Goal: Communication & Community: Answer question/provide support

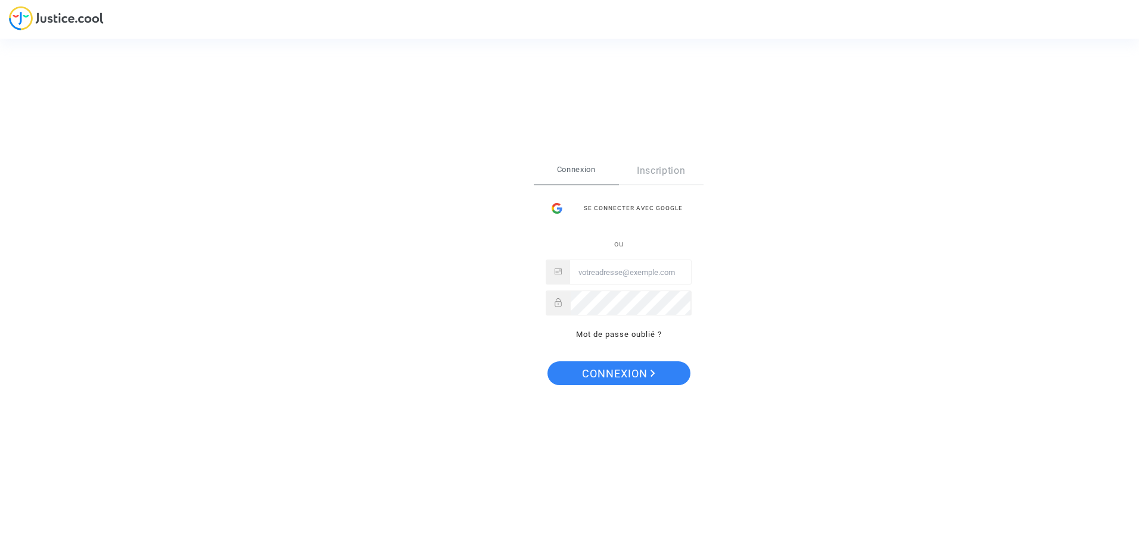
type input "akatchourine@farewelltax.com"
click at [661, 377] on button "Connexion" at bounding box center [618, 374] width 143 height 24
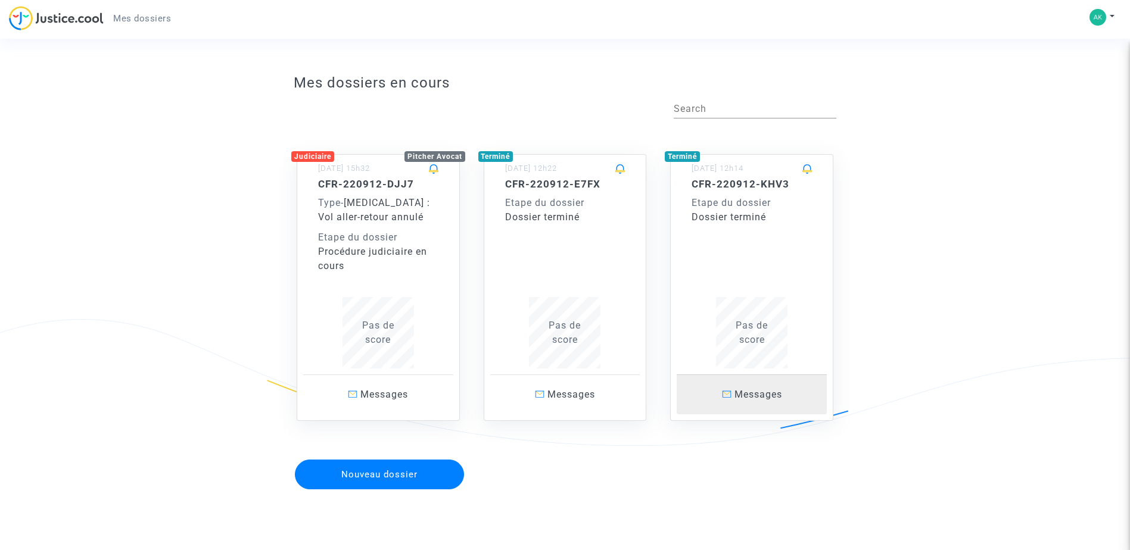
click at [760, 394] on span "Messages" at bounding box center [758, 394] width 48 height 11
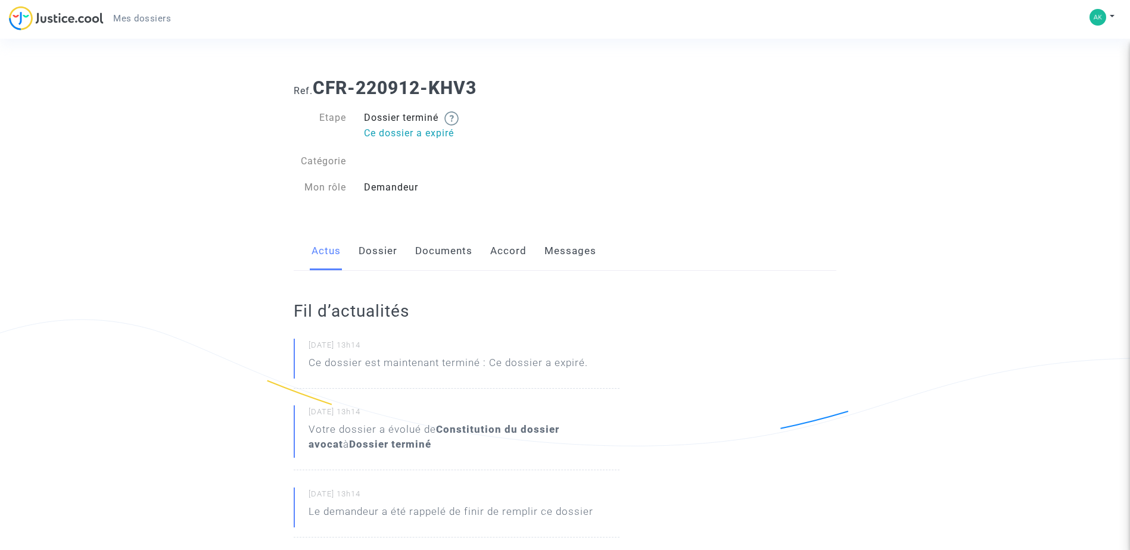
click at [570, 252] on link "Messages" at bounding box center [570, 251] width 52 height 39
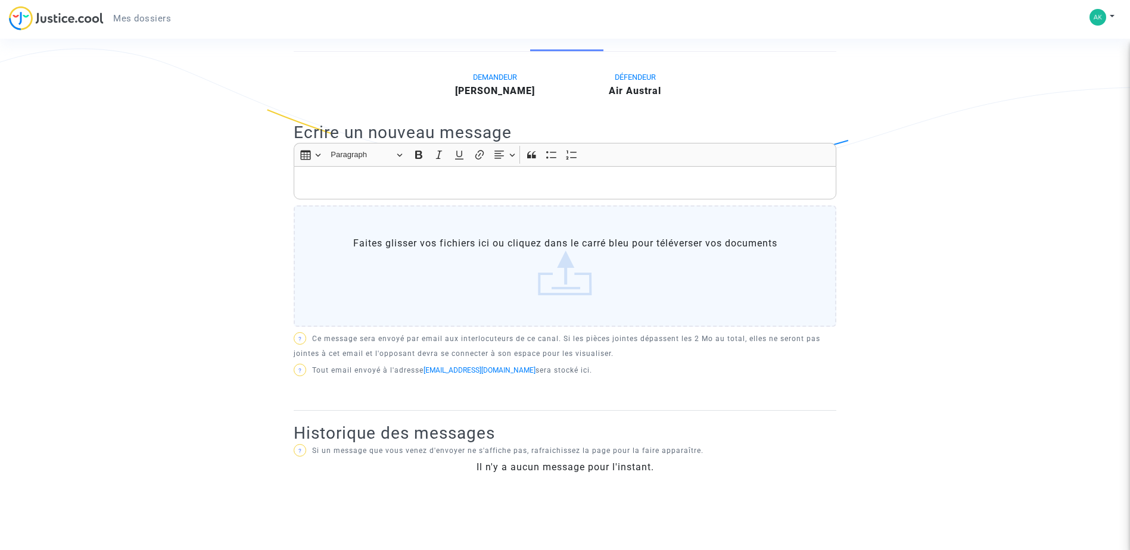
scroll to position [211, 0]
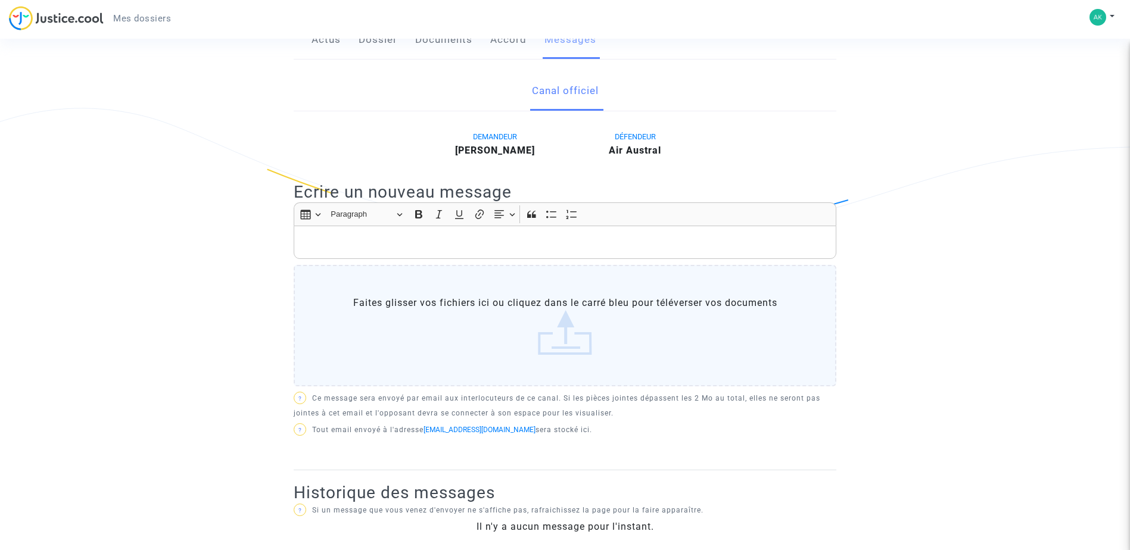
click at [454, 237] on p "Rich Text Editor, main" at bounding box center [565, 242] width 530 height 15
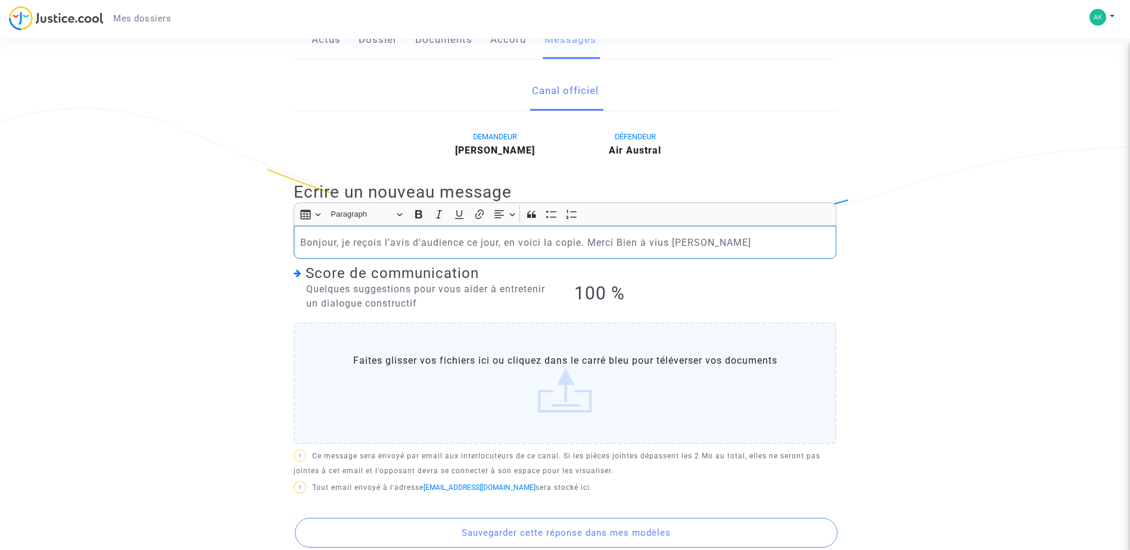
click at [659, 245] on p "Bonjour, je reçois l'avis d'audience ce jour, en voici la copie. Merci Bien à v…" at bounding box center [565, 242] width 530 height 15
drag, startPoint x: 727, startPoint y: 242, endPoint x: 1133, endPoint y: 371, distance: 425.5
click at [728, 242] on p "Bonjour, je reçois l'avis d'audience ce jour, en voici la copie. Merci Bien à v…" at bounding box center [565, 242] width 530 height 15
click at [753, 245] on p "Bonjour, je reçois l'avis d'audience ce jour, en voici la copie. Merci Bien à v…" at bounding box center [565, 242] width 530 height 15
click at [776, 243] on p "Bonjour, je reçois l'avis d'audience ce jour, en voici la copie. Merci Bien à v…" at bounding box center [565, 242] width 530 height 15
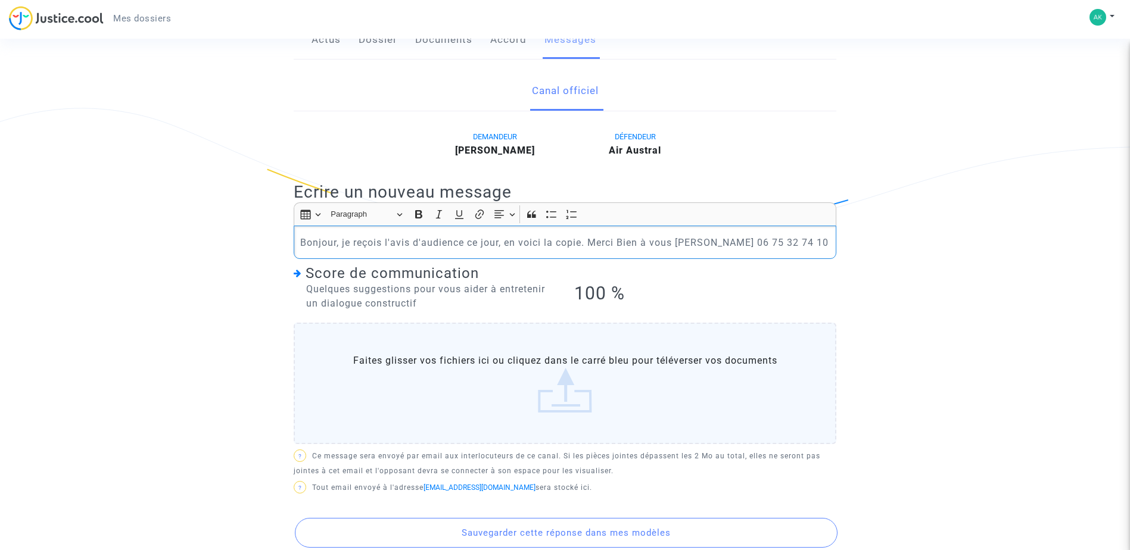
click at [578, 390] on label "Faites glisser vos fichiers ici ou cliquez dans le carré bleu pour téléverser v…" at bounding box center [565, 384] width 543 height 122
click at [0, 0] on input "Faites glisser vos fichiers ici ou cliquez dans le carré bleu pour téléverser v…" at bounding box center [0, 0] width 0 height 0
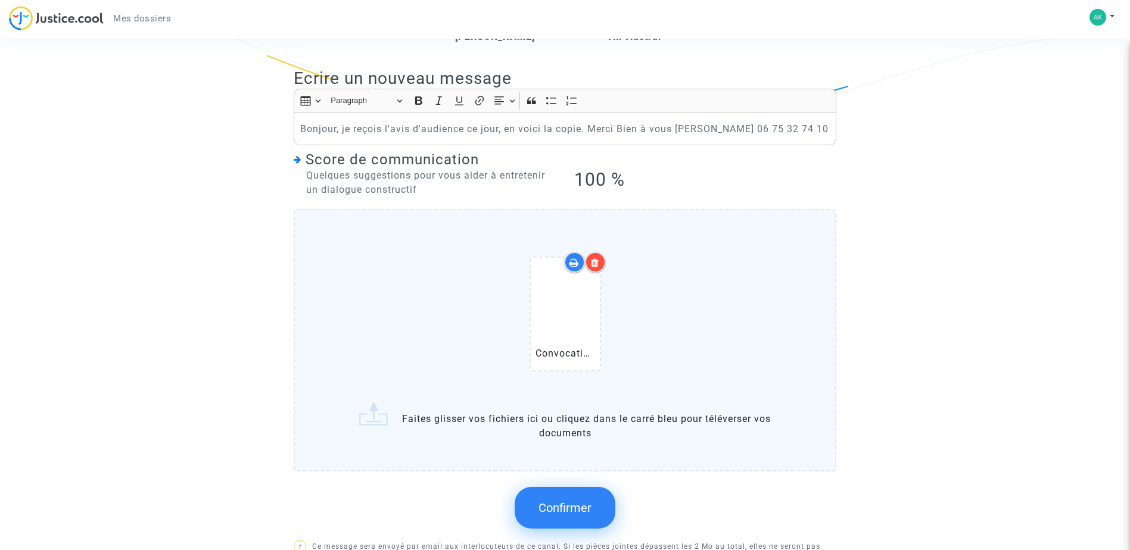
scroll to position [331, 0]
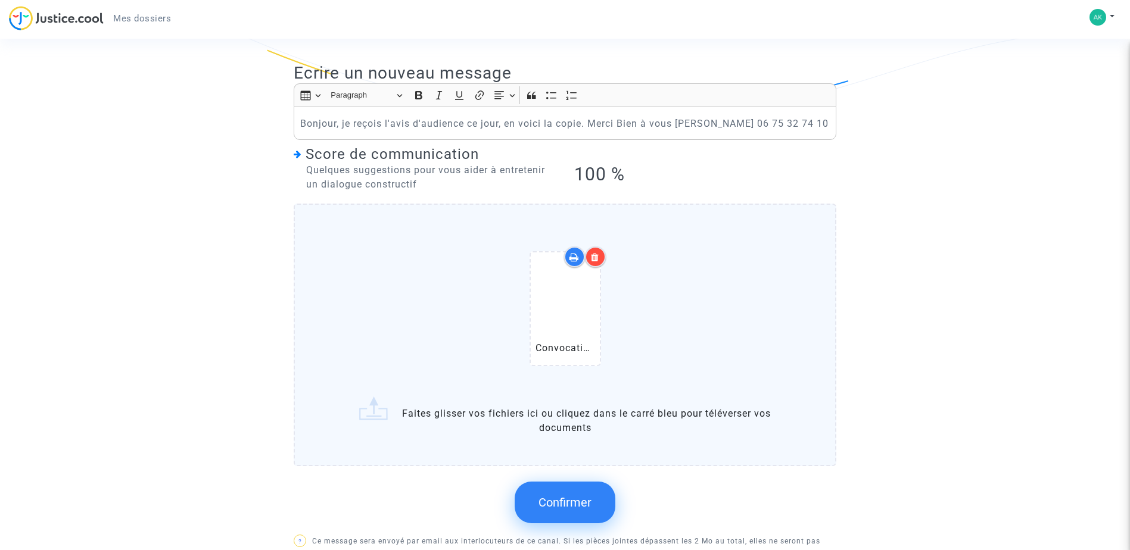
click at [543, 524] on button "Confirmer" at bounding box center [565, 503] width 101 height 42
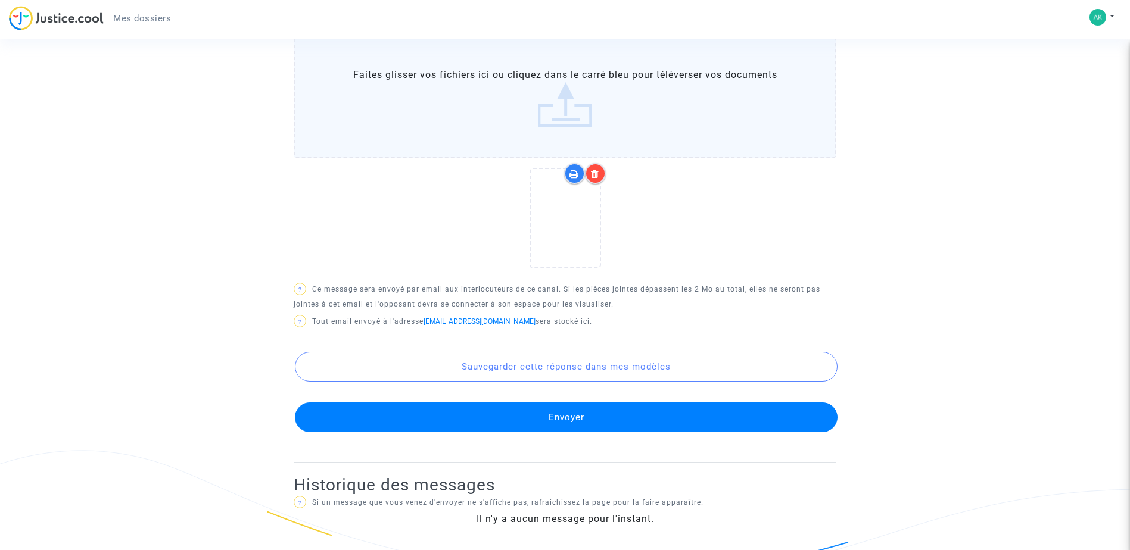
scroll to position [512, 0]
click at [622, 413] on button "Envoyer" at bounding box center [566, 418] width 543 height 30
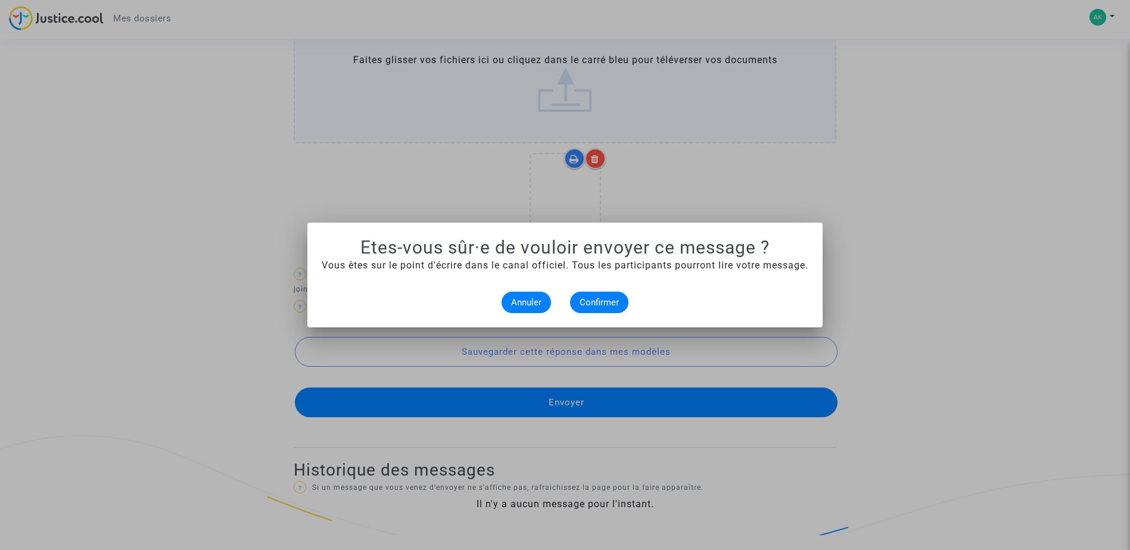
scroll to position [0, 0]
click at [615, 300] on span "Confirmer" at bounding box center [599, 302] width 39 height 11
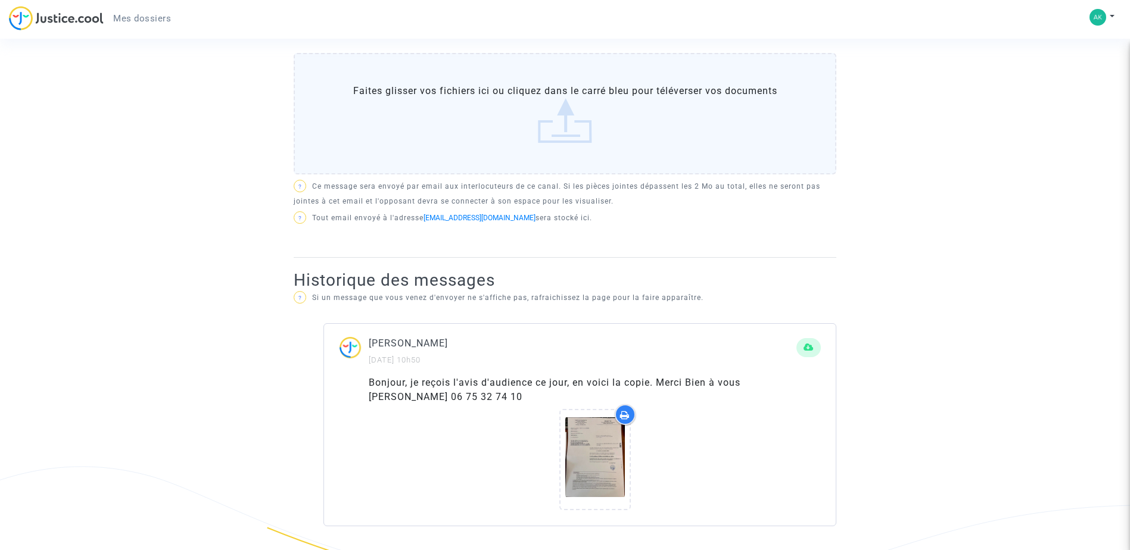
scroll to position [481, 0]
